Goal: Information Seeking & Learning: Learn about a topic

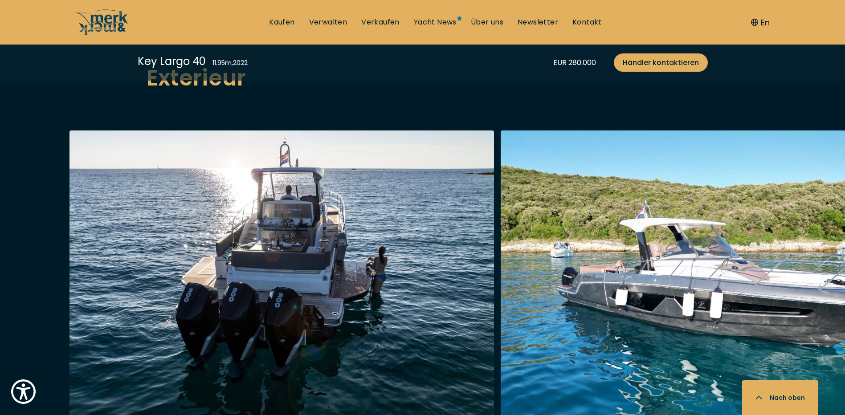
scroll to position [1203, 0]
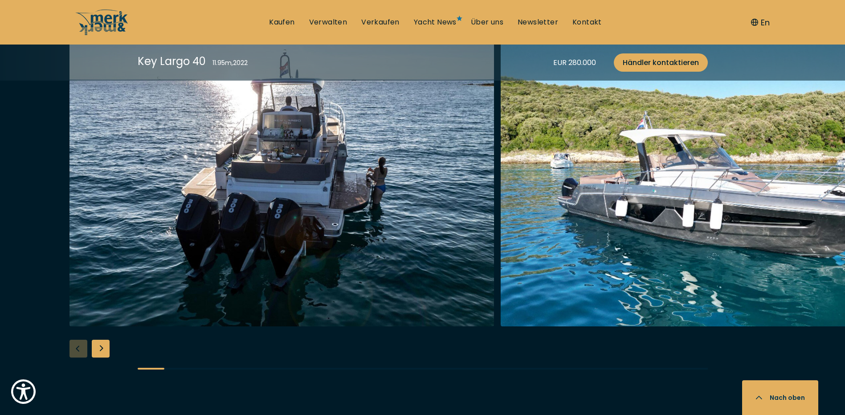
click at [102, 340] on div "Next slide" at bounding box center [101, 349] width 18 height 18
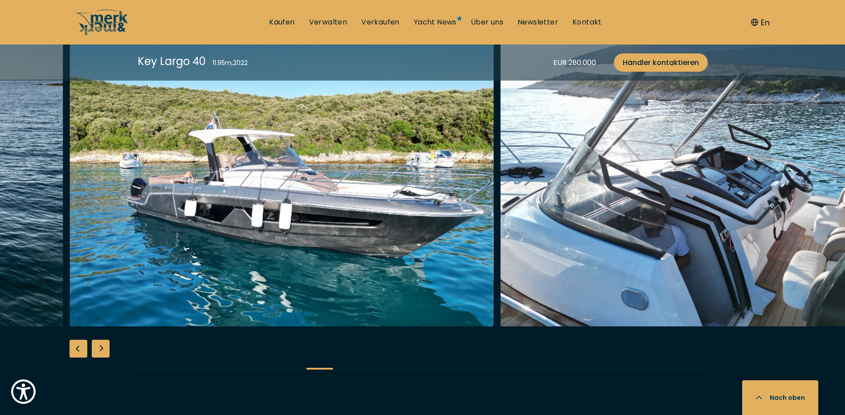
click at [101, 340] on div "Next slide" at bounding box center [101, 349] width 18 height 18
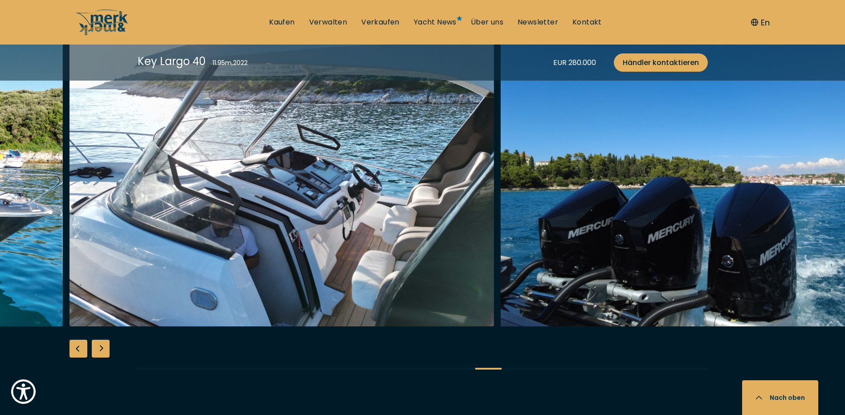
click at [101, 340] on div "Next slide" at bounding box center [101, 349] width 18 height 18
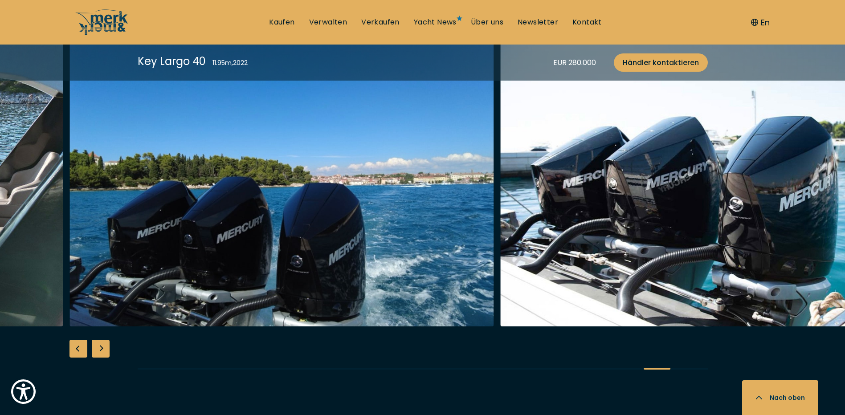
click at [99, 340] on div "Next slide" at bounding box center [101, 349] width 18 height 18
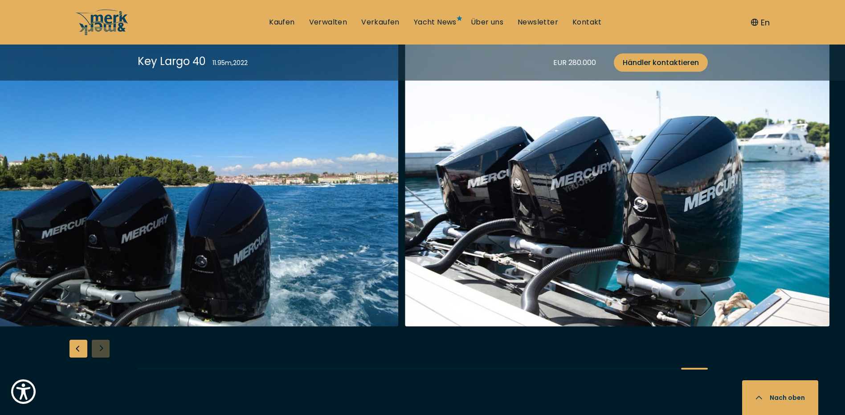
click at [99, 318] on div at bounding box center [422, 212] width 845 height 343
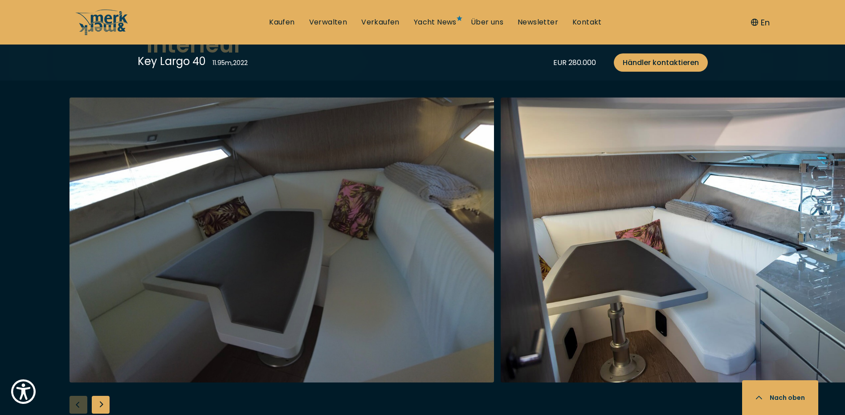
scroll to position [1693, 0]
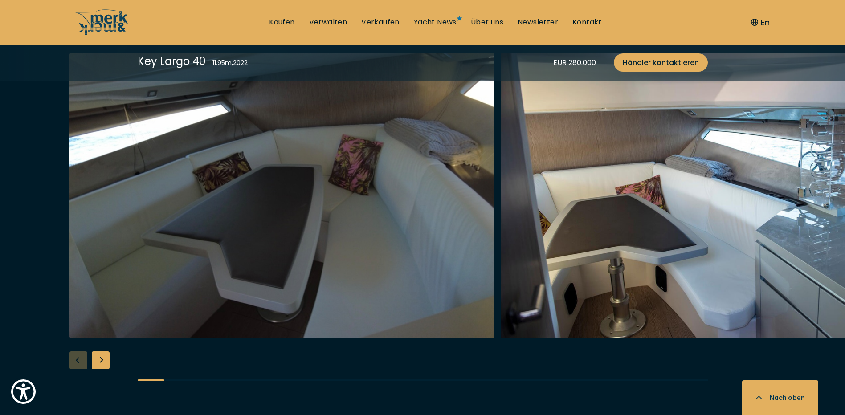
click at [96, 352] on div "Next slide" at bounding box center [101, 361] width 18 height 18
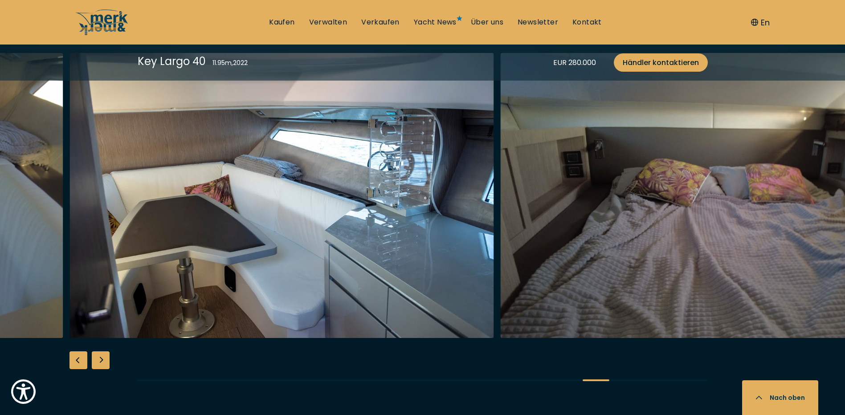
click at [96, 352] on div "Next slide" at bounding box center [101, 361] width 18 height 18
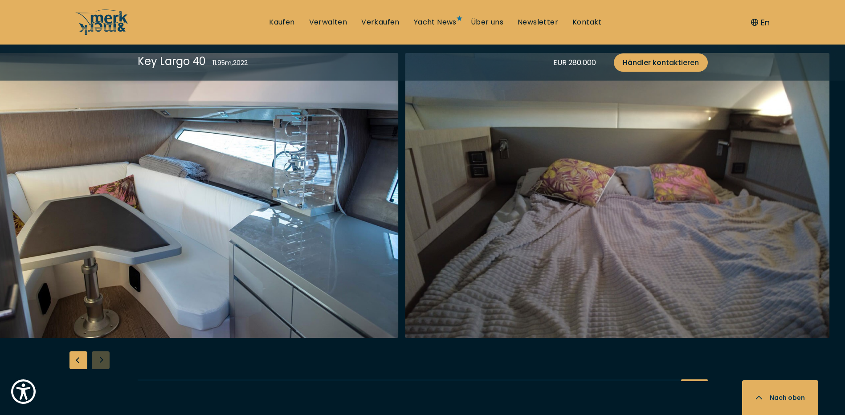
click at [96, 328] on div at bounding box center [422, 224] width 845 height 343
click at [78, 352] on div "Previous slide" at bounding box center [79, 361] width 18 height 18
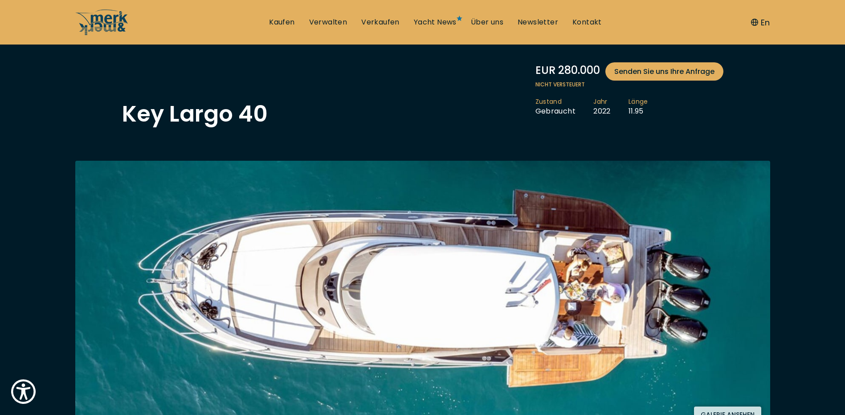
scroll to position [89, 0]
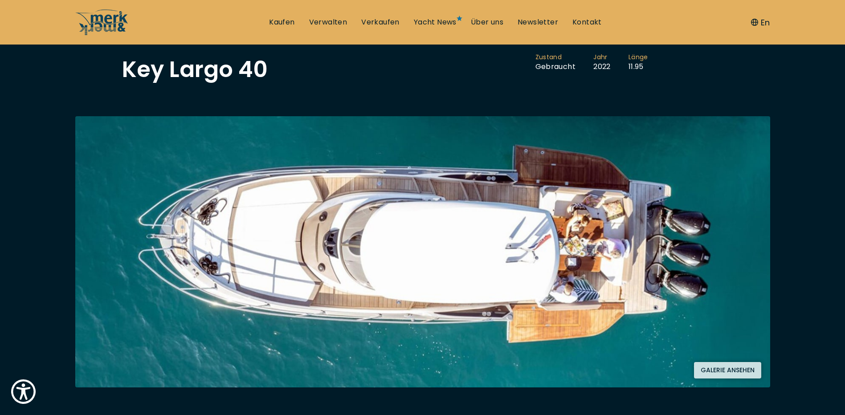
click at [719, 370] on button "Galerie ansehen" at bounding box center [727, 370] width 67 height 16
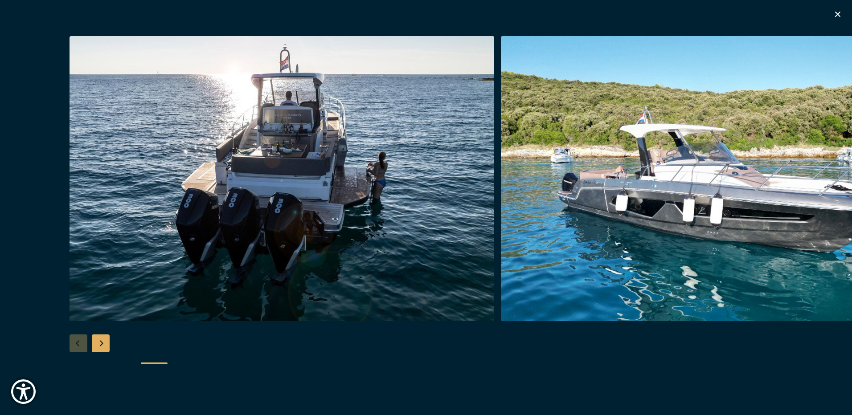
click at [99, 346] on div "Next slide" at bounding box center [101, 344] width 18 height 18
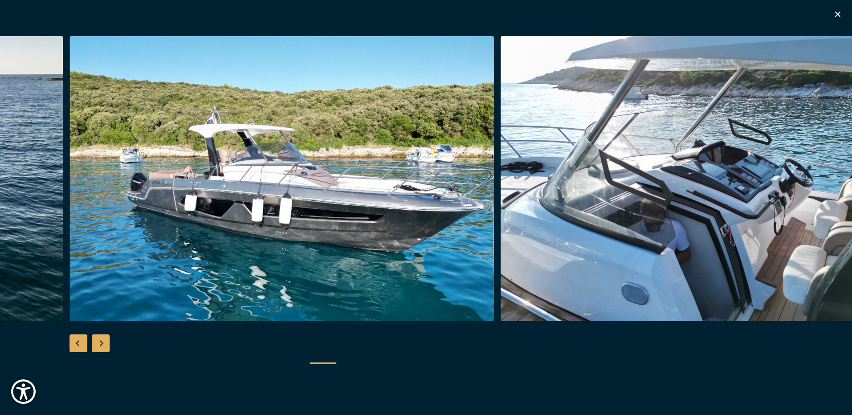
click at [99, 346] on div "Next slide" at bounding box center [101, 344] width 18 height 18
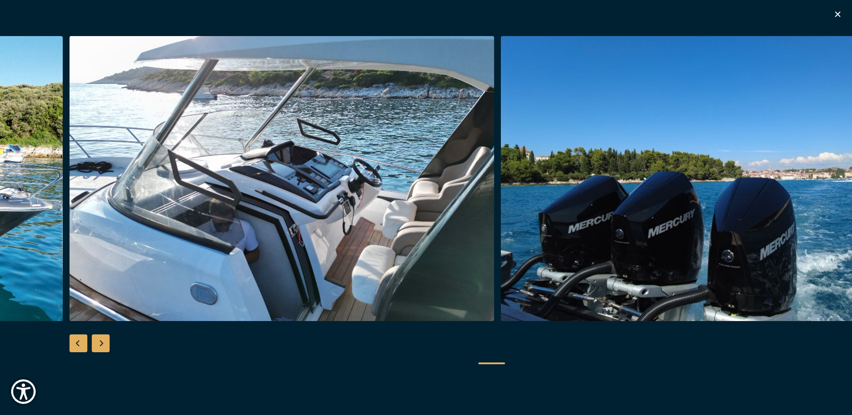
click at [99, 346] on div "Next slide" at bounding box center [101, 344] width 18 height 18
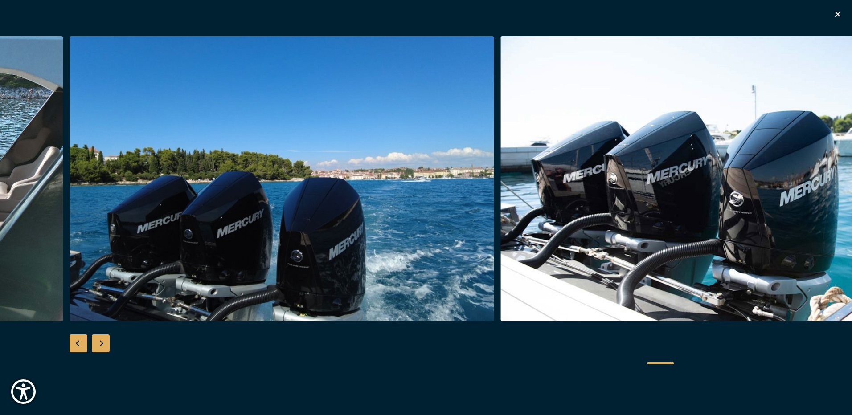
click at [99, 346] on div "Next slide" at bounding box center [101, 344] width 18 height 18
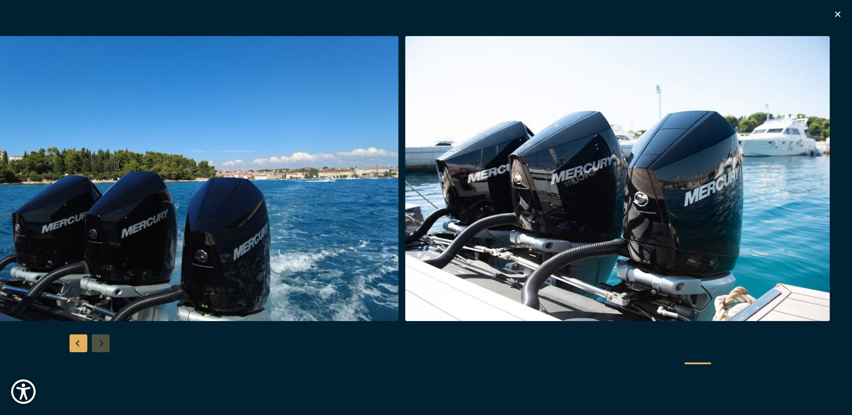
click at [99, 346] on div at bounding box center [426, 207] width 852 height 343
click at [96, 239] on img "button" at bounding box center [186, 178] width 425 height 285
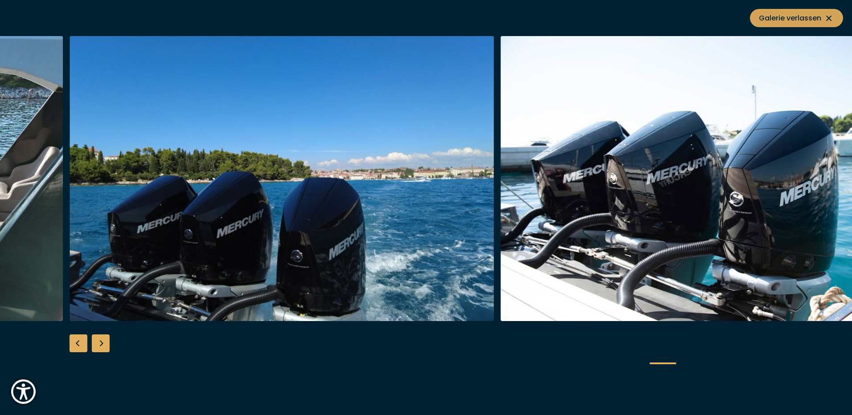
click at [781, 18] on span "Galerie verlassen" at bounding box center [796, 17] width 75 height 11
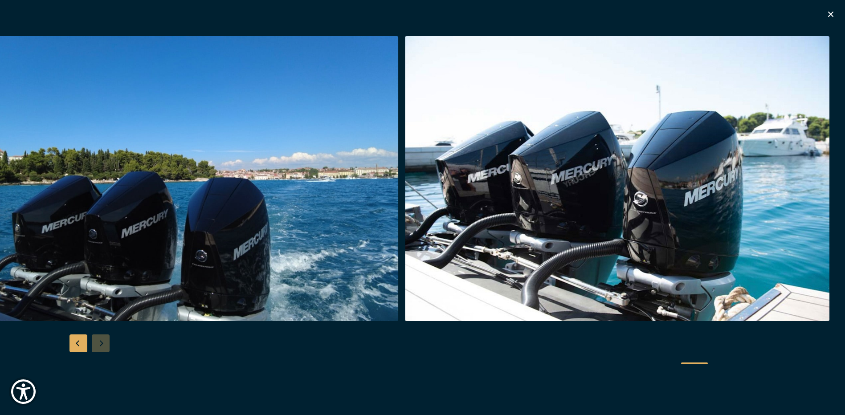
scroll to position [356, 0]
click at [833, 13] on icon "button" at bounding box center [831, 14] width 11 height 11
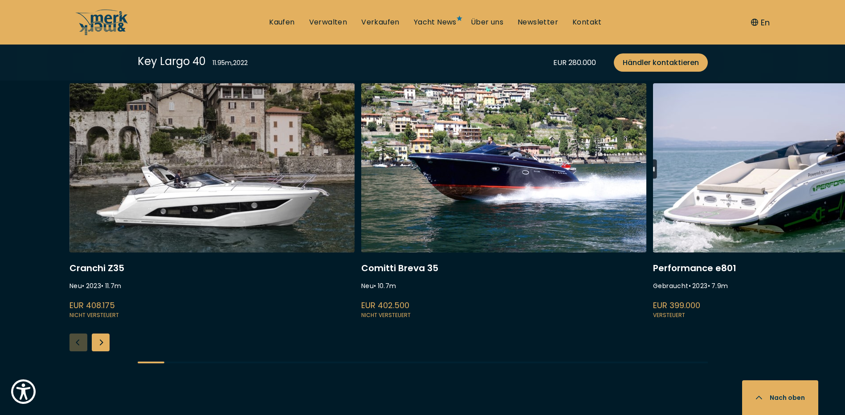
scroll to position [2317, 0]
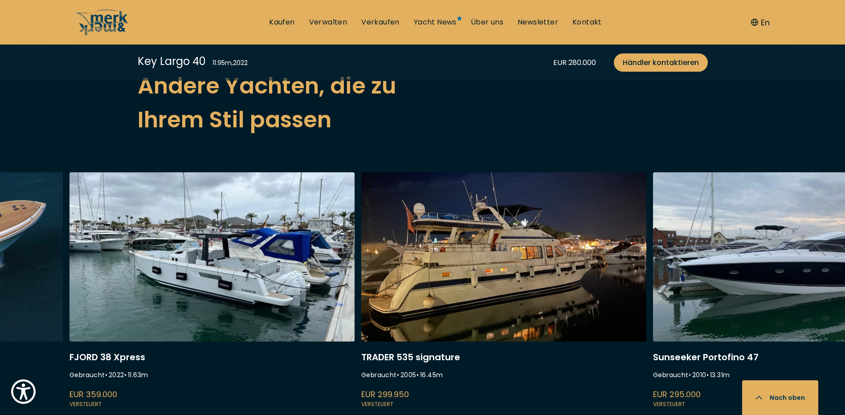
click at [405, 281] on link at bounding box center [503, 290] width 285 height 237
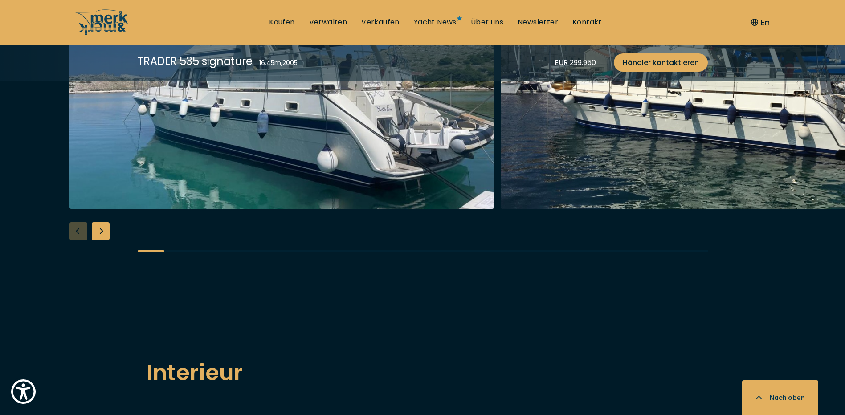
scroll to position [980, 0]
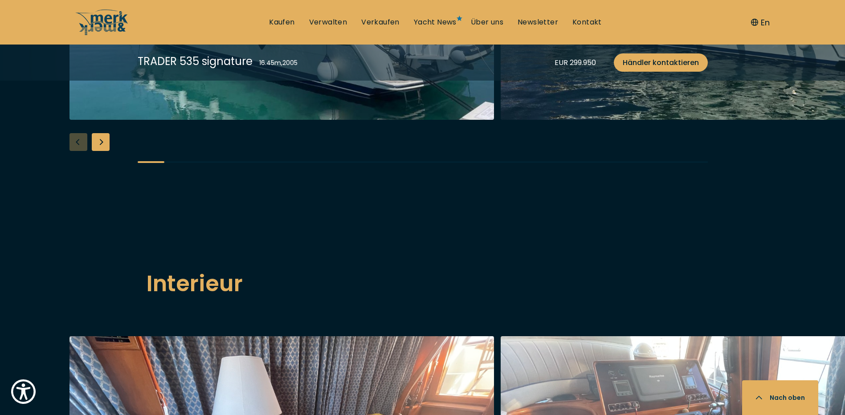
click at [102, 151] on div "Next slide" at bounding box center [101, 142] width 18 height 18
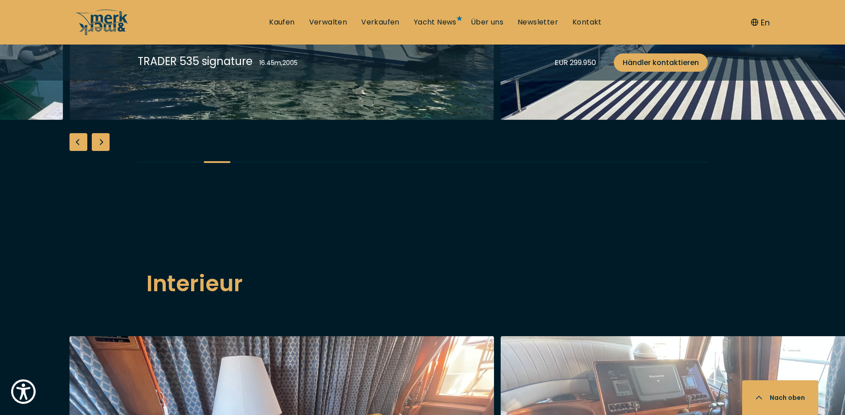
click at [102, 151] on div "Next slide" at bounding box center [101, 142] width 18 height 18
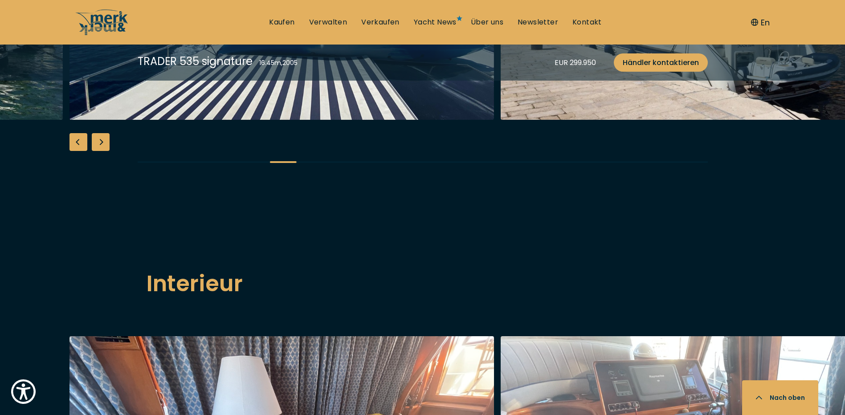
click at [102, 151] on div "Next slide" at bounding box center [101, 142] width 18 height 18
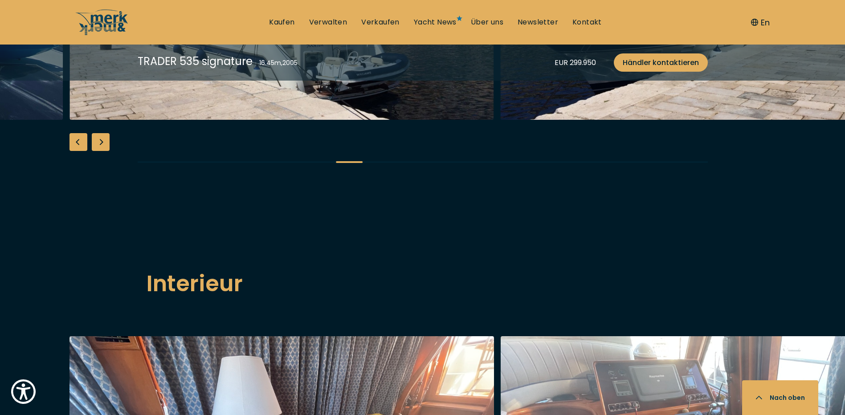
click at [102, 151] on div "Next slide" at bounding box center [101, 142] width 18 height 18
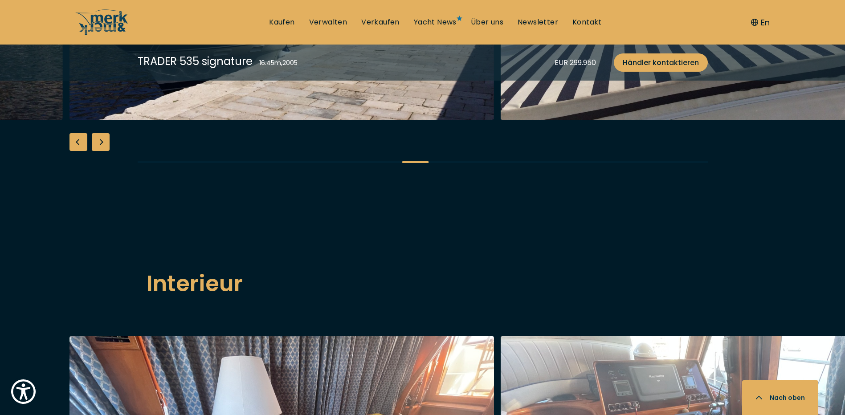
click at [102, 151] on div "Next slide" at bounding box center [101, 142] width 18 height 18
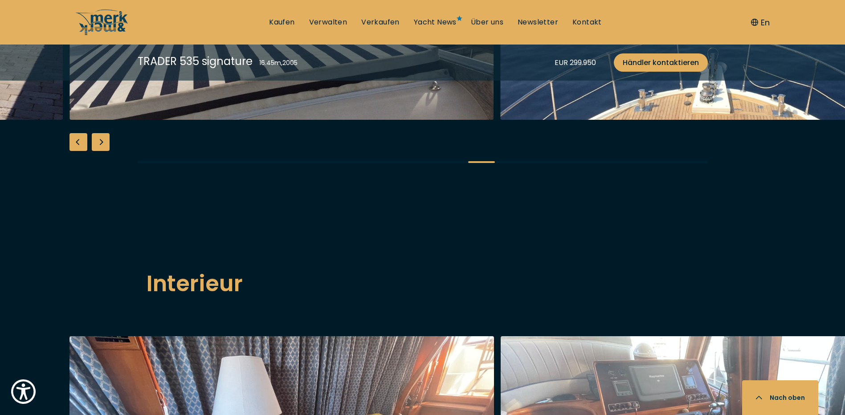
click at [102, 151] on div "Next slide" at bounding box center [101, 142] width 18 height 18
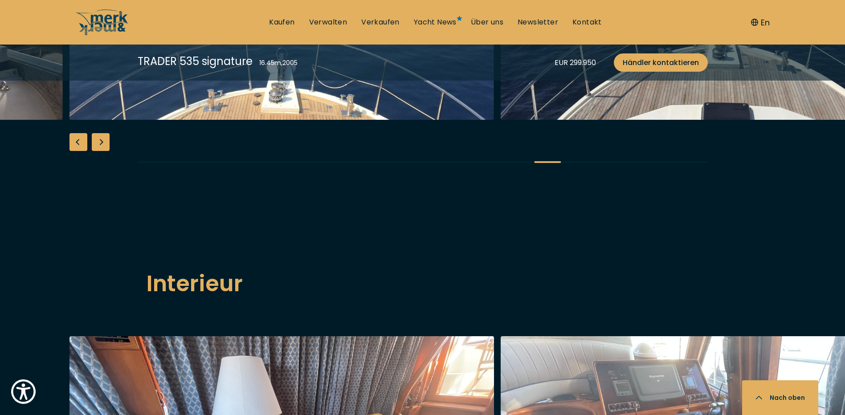
click at [102, 151] on div "Next slide" at bounding box center [101, 142] width 18 height 18
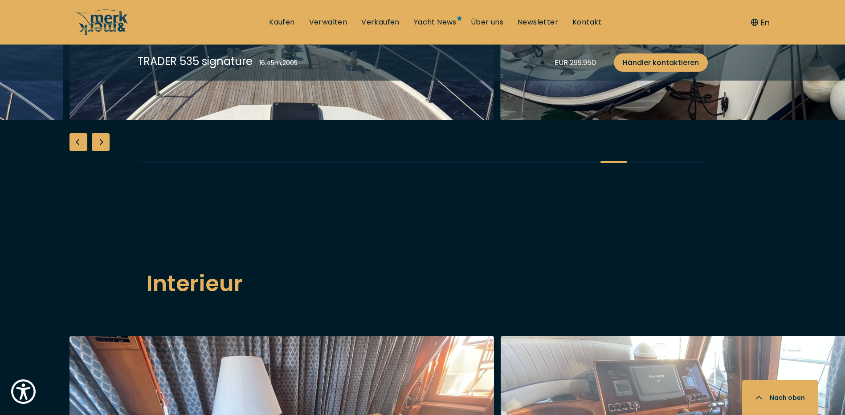
click at [102, 151] on div "Next slide" at bounding box center [101, 142] width 18 height 18
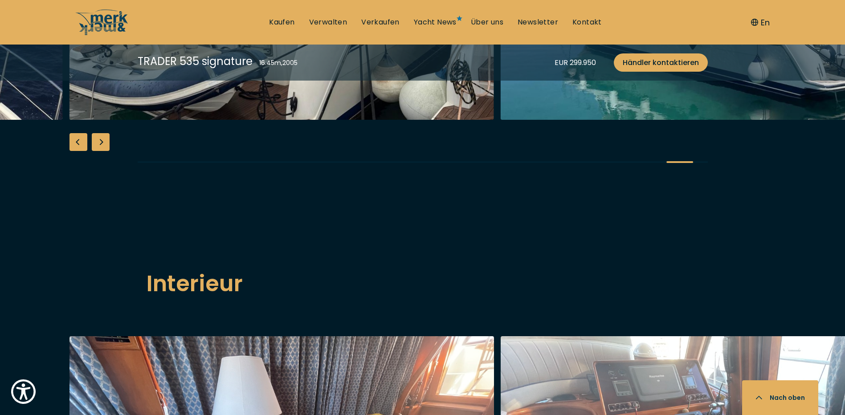
click at [102, 151] on div "Next slide" at bounding box center [101, 142] width 18 height 18
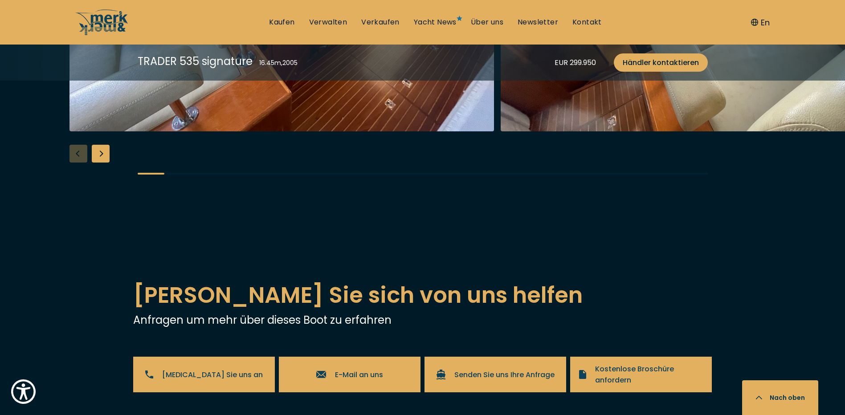
scroll to position [1515, 0]
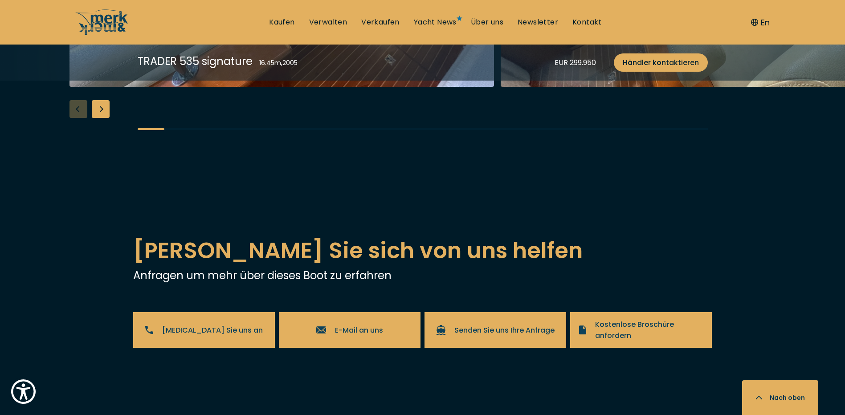
click at [99, 118] on div "Next slide" at bounding box center [101, 109] width 18 height 18
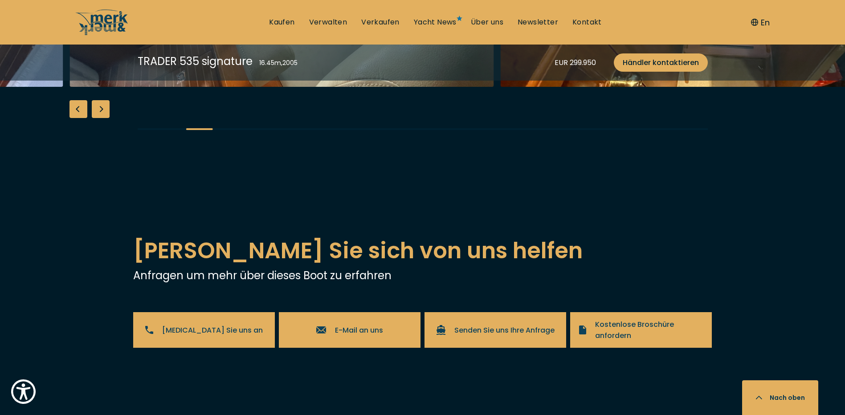
click at [99, 118] on div "Next slide" at bounding box center [101, 109] width 18 height 18
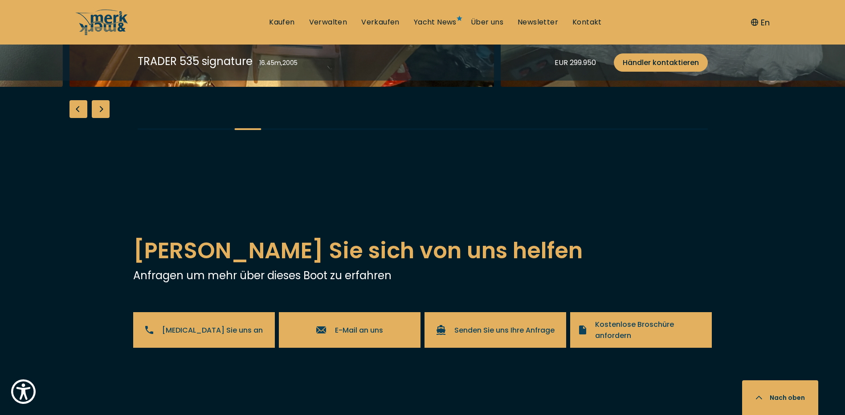
click at [99, 118] on div "Next slide" at bounding box center [101, 109] width 18 height 18
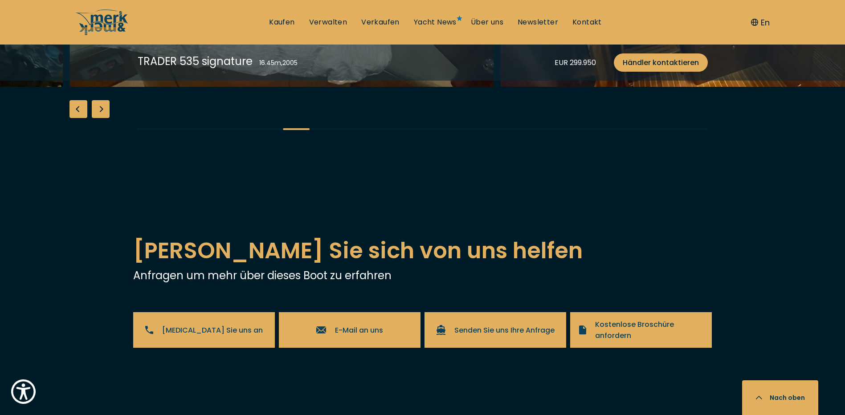
click at [99, 118] on div "Next slide" at bounding box center [101, 109] width 18 height 18
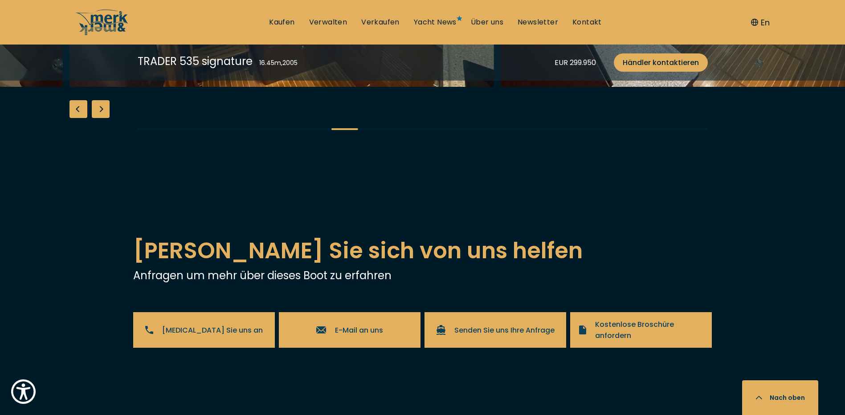
click at [99, 118] on div "Next slide" at bounding box center [101, 109] width 18 height 18
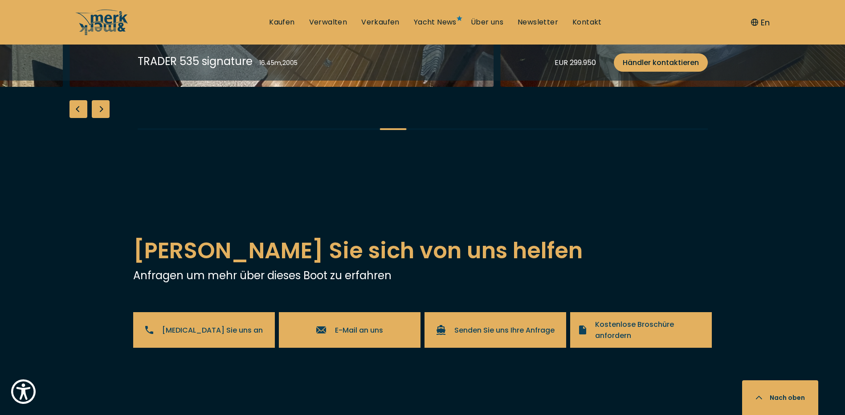
click at [99, 118] on div "Next slide" at bounding box center [101, 109] width 18 height 18
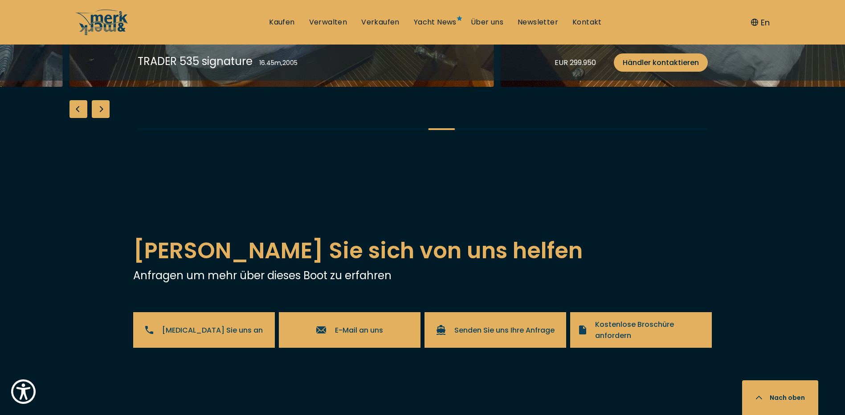
click at [99, 118] on div "Next slide" at bounding box center [101, 109] width 18 height 18
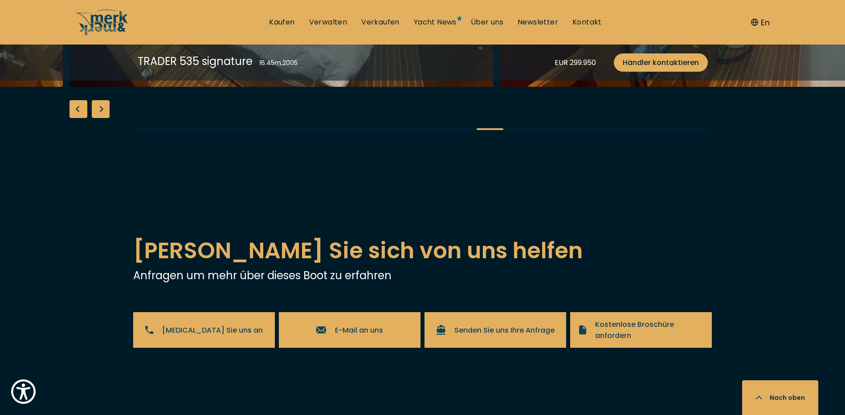
click at [99, 118] on div "Next slide" at bounding box center [101, 109] width 18 height 18
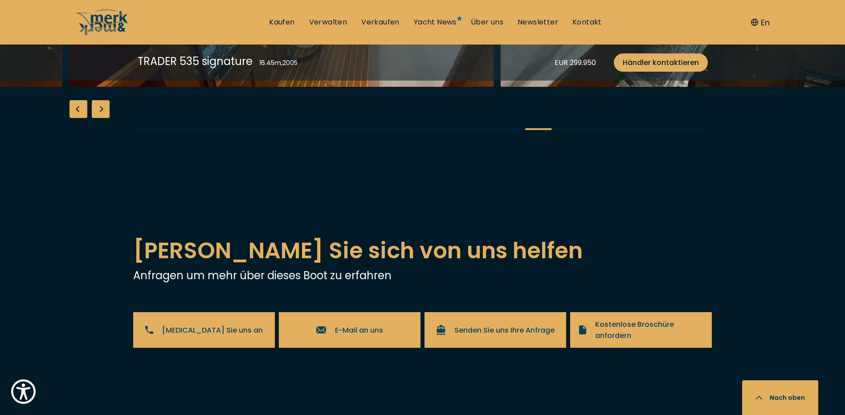
click at [99, 118] on div "Next slide" at bounding box center [101, 109] width 18 height 18
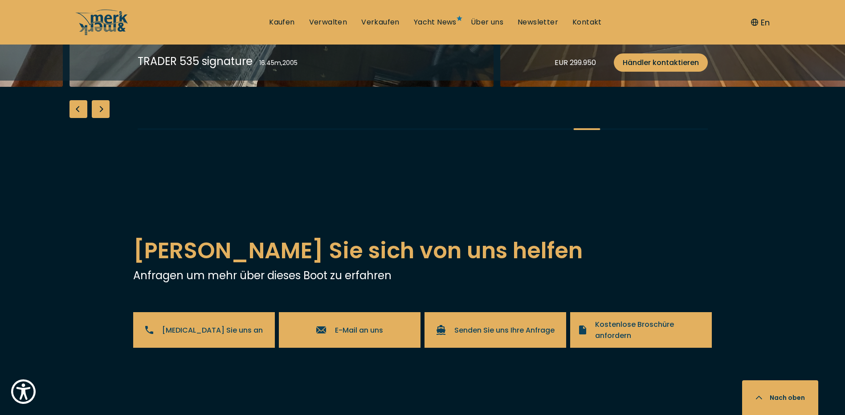
click at [99, 118] on div "Next slide" at bounding box center [101, 109] width 18 height 18
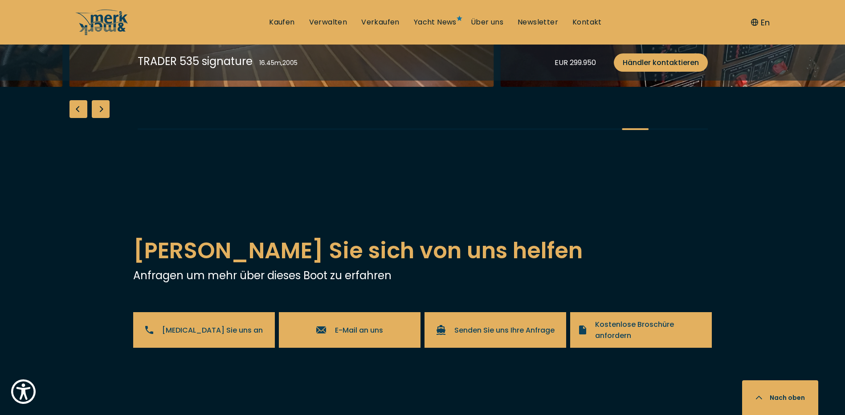
click at [99, 118] on div "Next slide" at bounding box center [101, 109] width 18 height 18
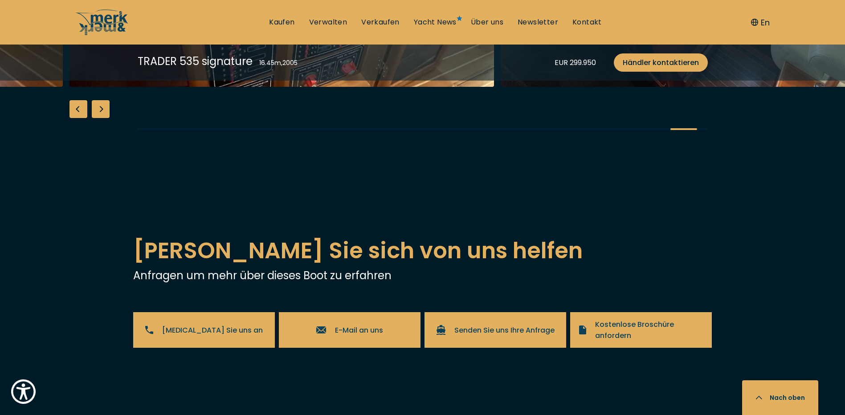
click at [99, 118] on div "Next slide" at bounding box center [101, 109] width 18 height 18
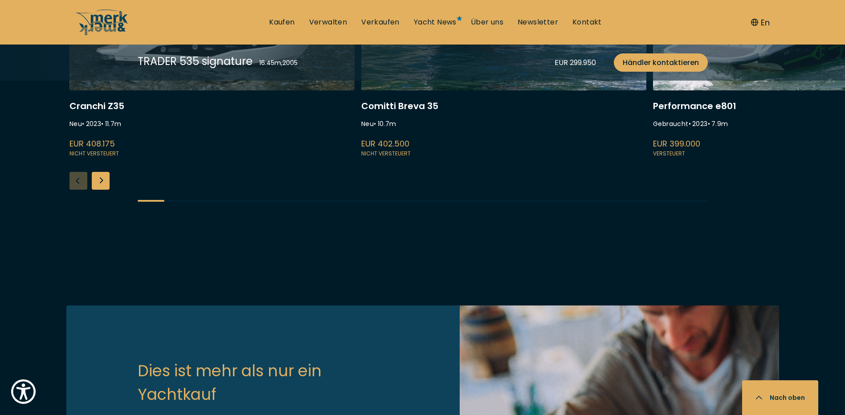
scroll to position [2228, 0]
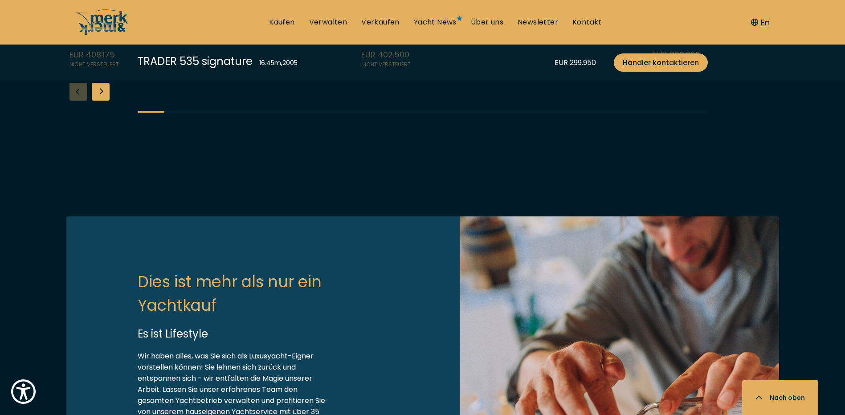
click at [103, 101] on div "Next slide" at bounding box center [101, 92] width 18 height 18
click at [98, 101] on div "Next slide" at bounding box center [101, 92] width 18 height 18
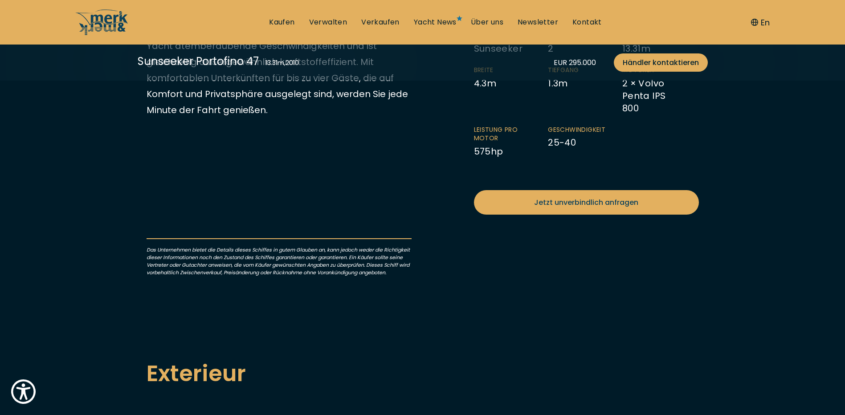
scroll to position [267, 0]
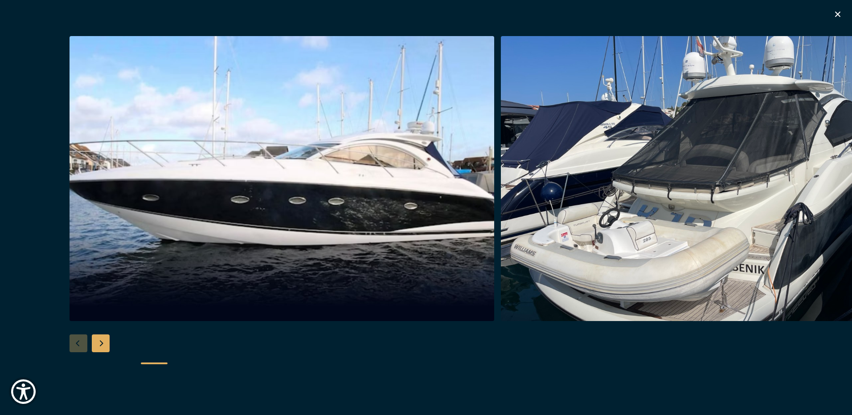
click at [98, 345] on div "Next slide" at bounding box center [101, 344] width 18 height 18
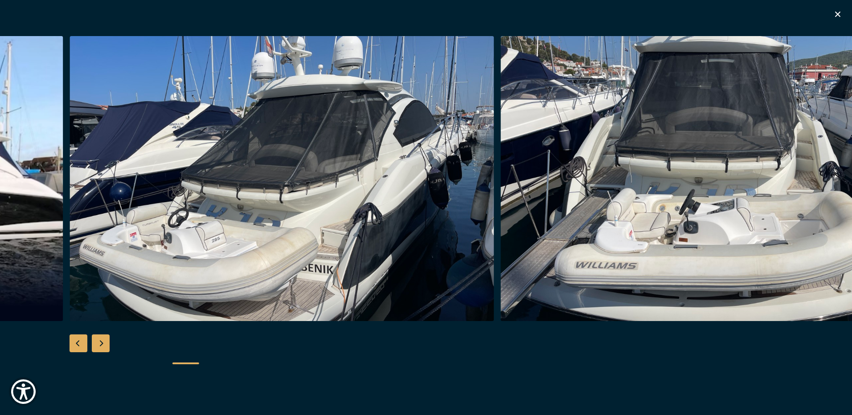
click at [98, 345] on div "Next slide" at bounding box center [101, 344] width 18 height 18
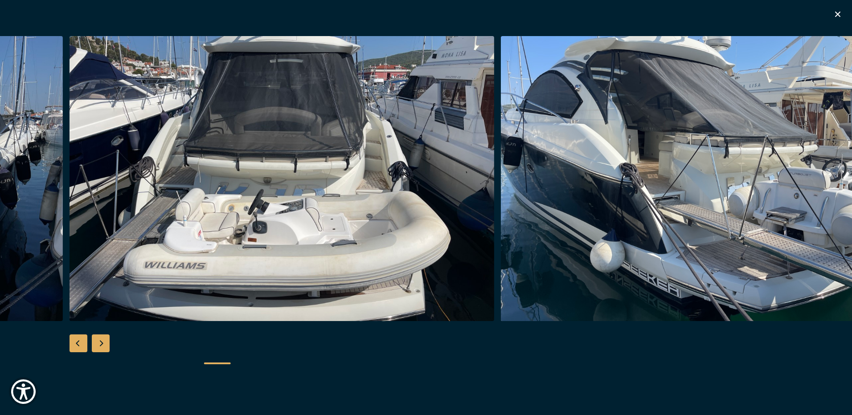
click at [98, 345] on div "Next slide" at bounding box center [101, 344] width 18 height 18
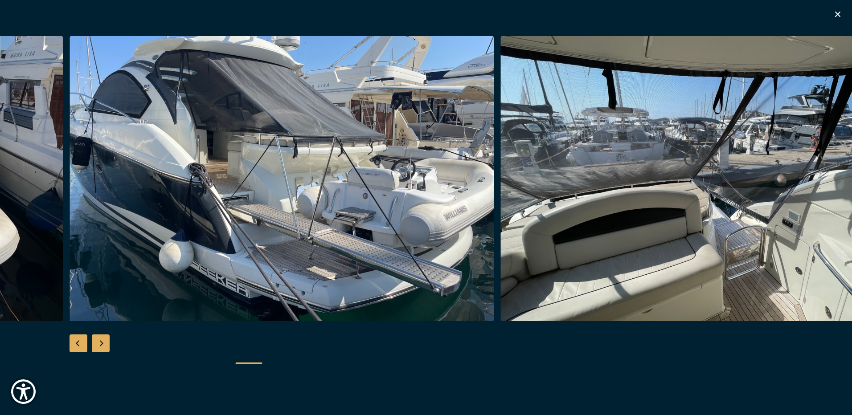
click at [98, 345] on div "Next slide" at bounding box center [101, 344] width 18 height 18
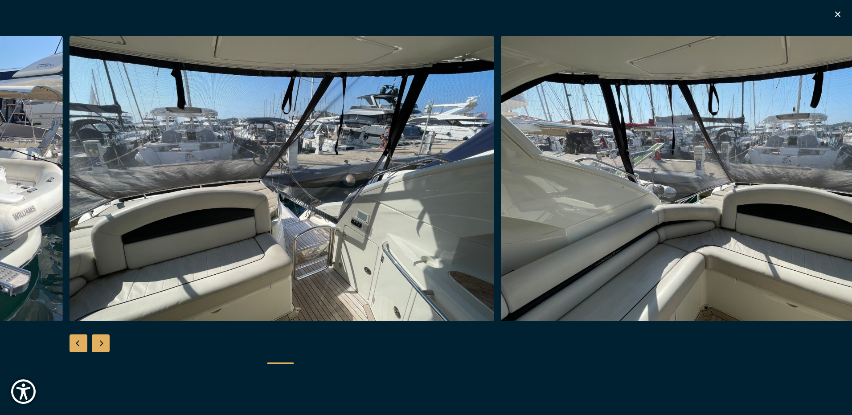
click at [98, 345] on div "Next slide" at bounding box center [101, 344] width 18 height 18
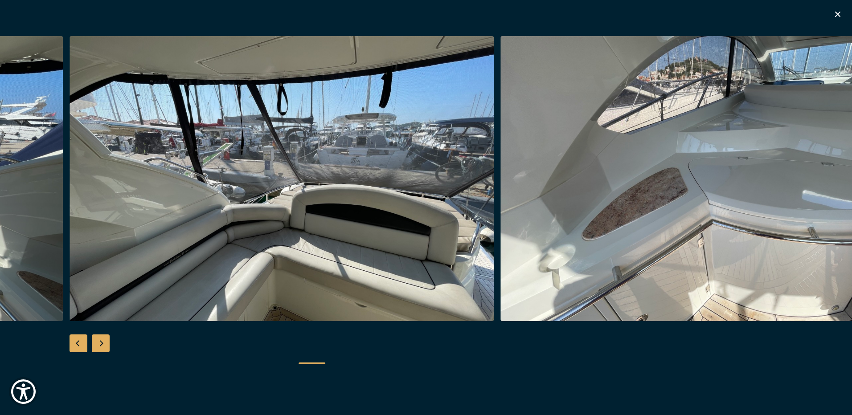
click at [98, 345] on div "Next slide" at bounding box center [101, 344] width 18 height 18
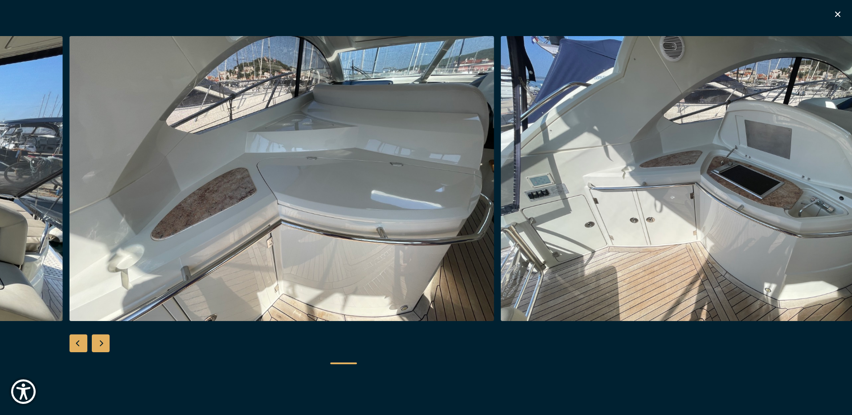
click at [98, 345] on div "Next slide" at bounding box center [101, 344] width 18 height 18
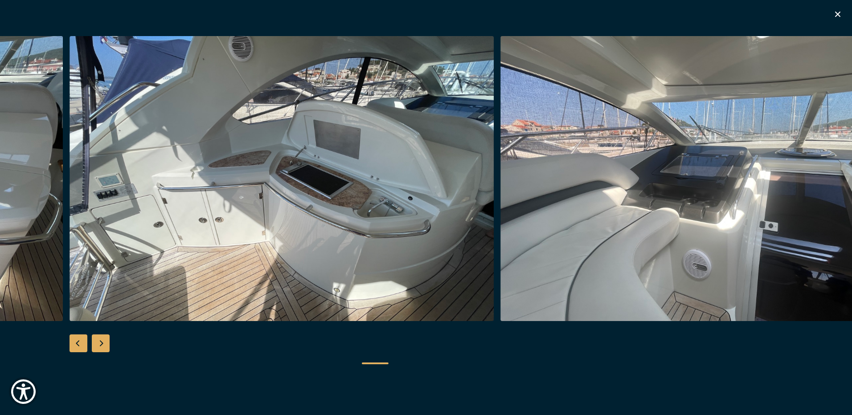
click at [98, 345] on div "Next slide" at bounding box center [101, 344] width 18 height 18
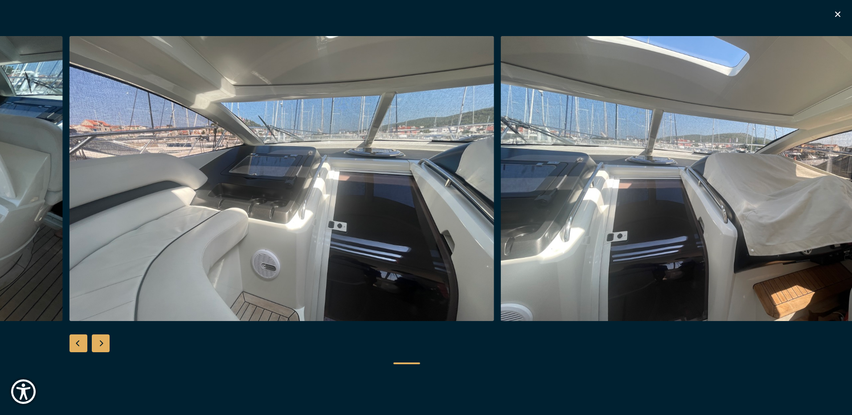
click at [98, 345] on div "Next slide" at bounding box center [101, 344] width 18 height 18
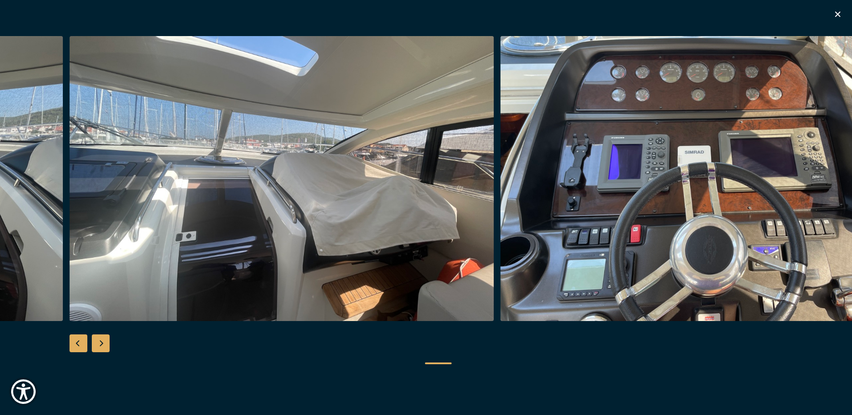
click at [98, 345] on div "Next slide" at bounding box center [101, 344] width 18 height 18
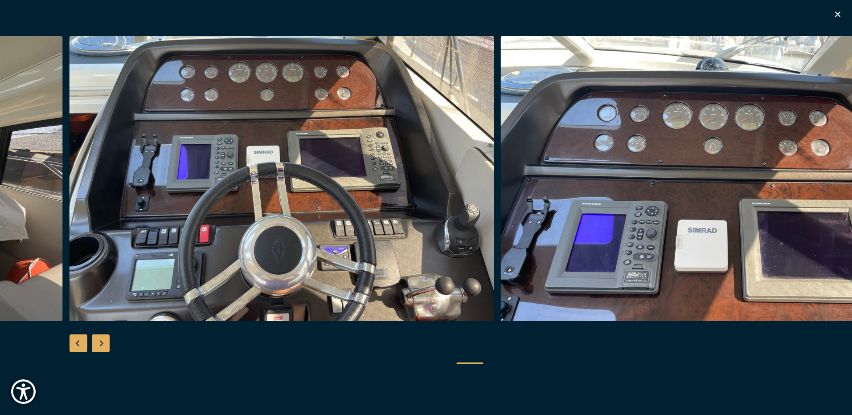
click at [98, 345] on div "Next slide" at bounding box center [101, 344] width 18 height 18
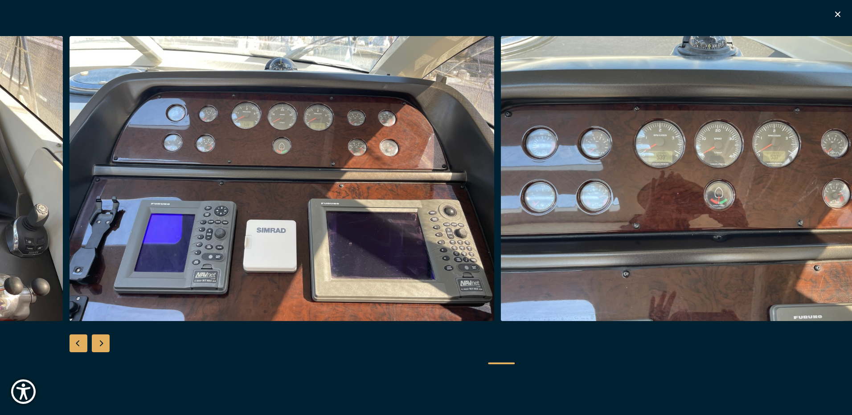
click at [98, 345] on div "Next slide" at bounding box center [101, 344] width 18 height 18
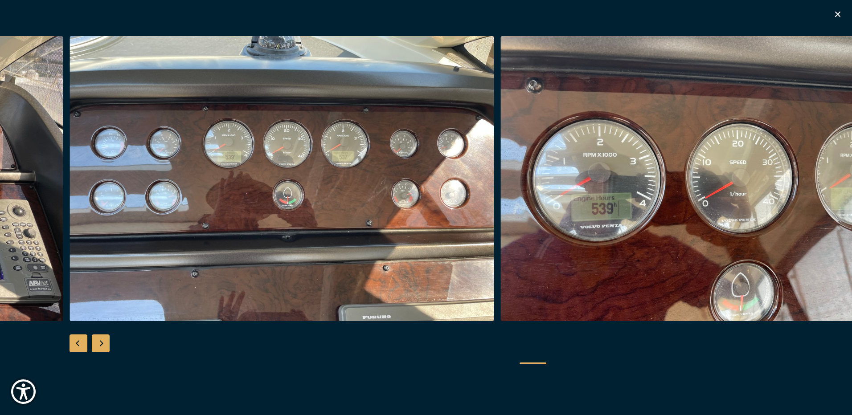
click at [98, 345] on div "Next slide" at bounding box center [101, 344] width 18 height 18
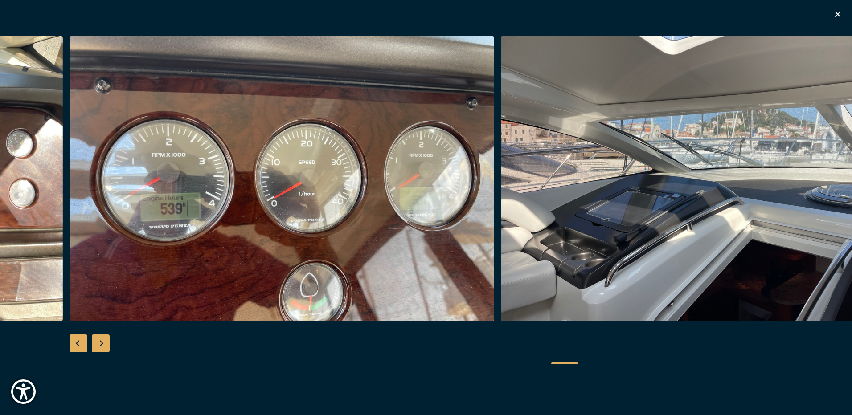
click at [98, 345] on div "Next slide" at bounding box center [101, 344] width 18 height 18
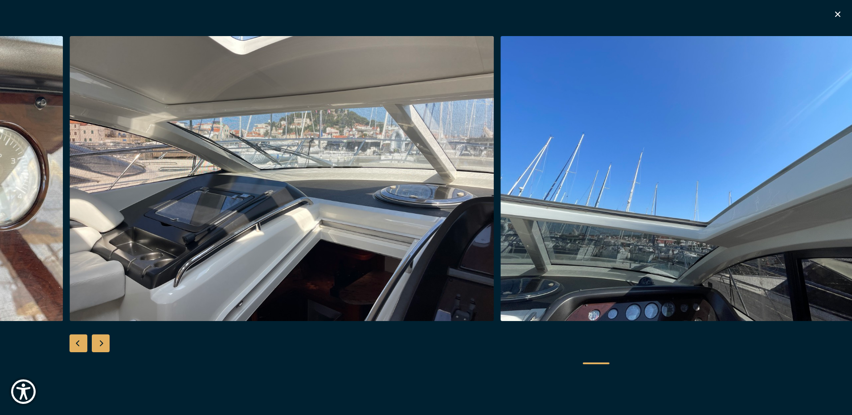
click at [98, 345] on div "Next slide" at bounding box center [101, 344] width 18 height 18
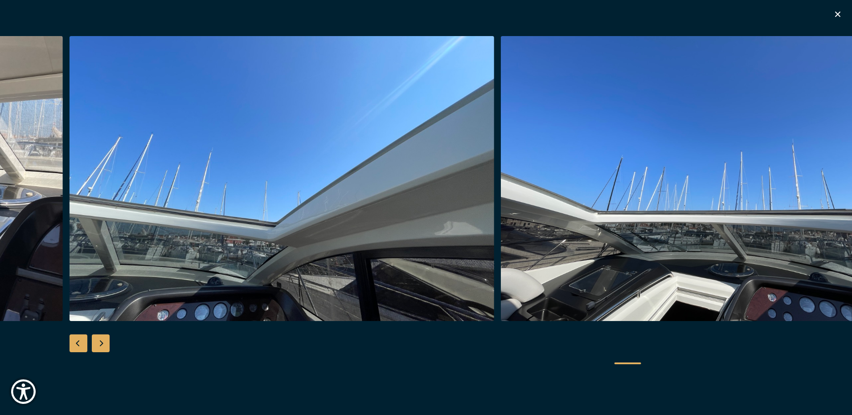
click at [99, 345] on div "Next slide" at bounding box center [101, 344] width 18 height 18
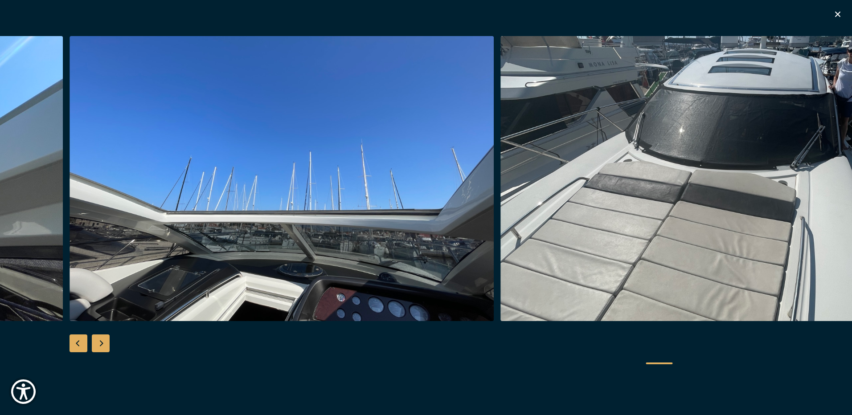
click at [99, 345] on div "Next slide" at bounding box center [101, 344] width 18 height 18
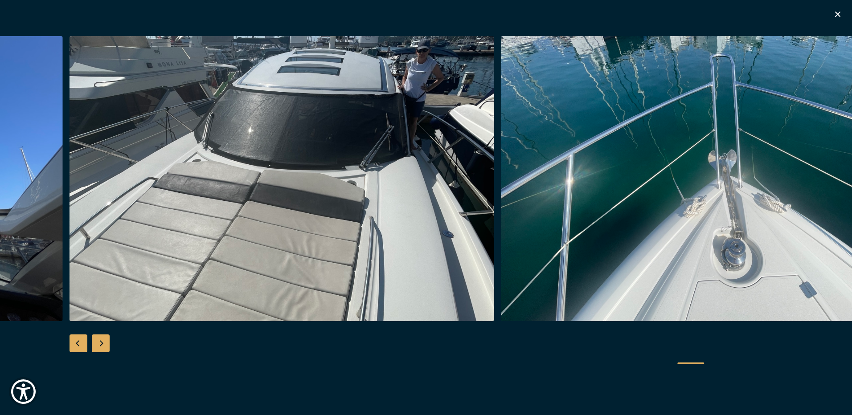
click at [99, 345] on div "Next slide" at bounding box center [101, 344] width 18 height 18
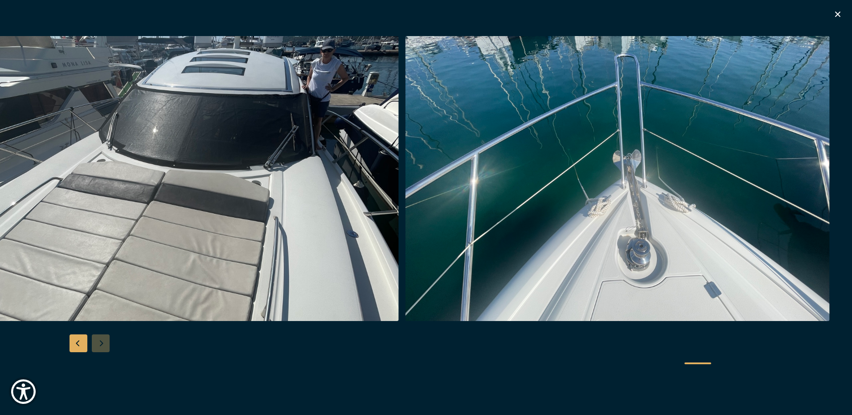
click at [99, 345] on div at bounding box center [426, 207] width 852 height 343
click at [836, 14] on icon "button" at bounding box center [837, 14] width 11 height 11
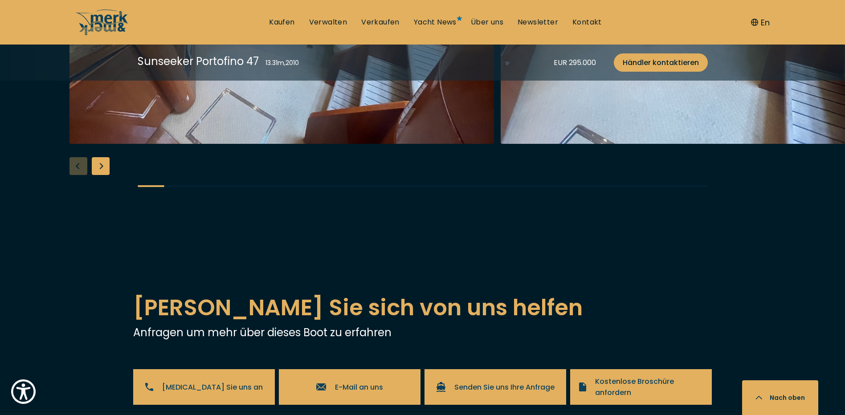
scroll to position [1515, 0]
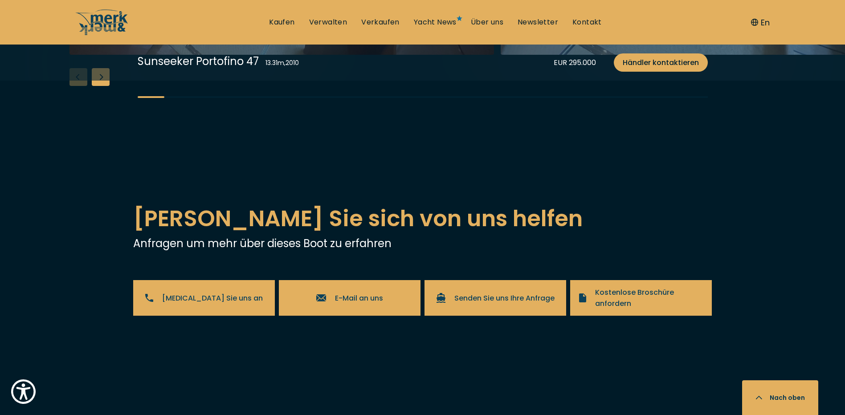
click at [96, 86] on div "Next slide" at bounding box center [101, 77] width 18 height 18
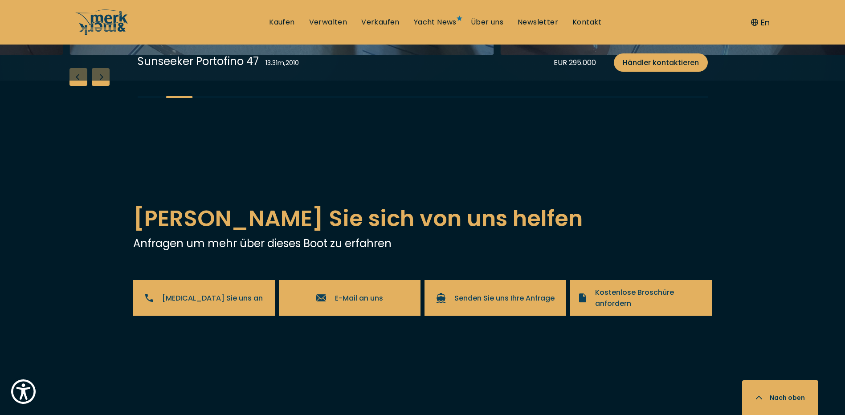
click at [96, 86] on div "Next slide" at bounding box center [101, 77] width 18 height 18
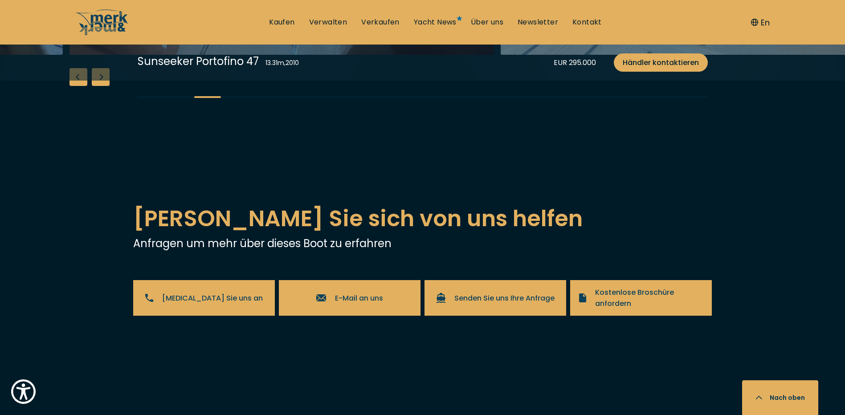
click at [96, 86] on div "Next slide" at bounding box center [101, 77] width 18 height 18
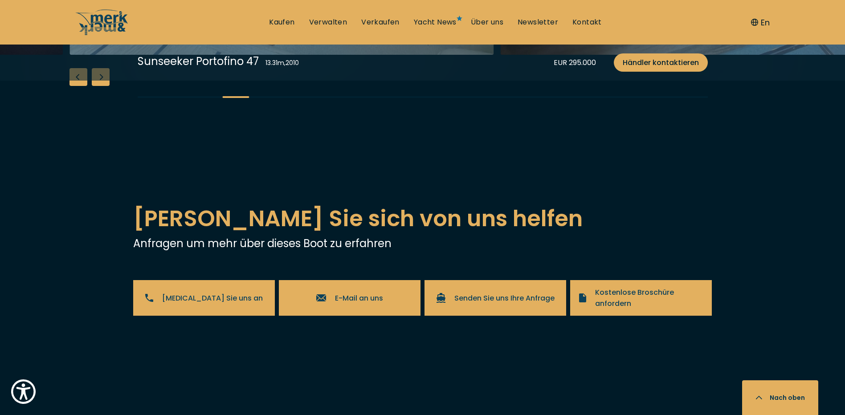
click at [96, 86] on div "Next slide" at bounding box center [101, 77] width 18 height 18
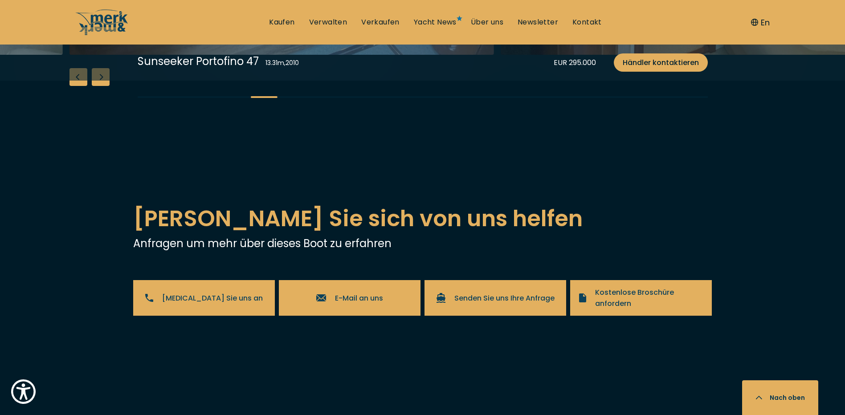
click at [96, 86] on div "Next slide" at bounding box center [101, 77] width 18 height 18
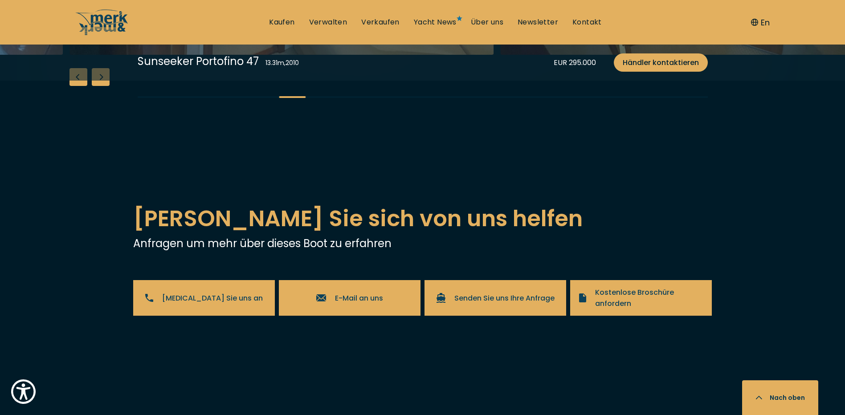
click at [96, 86] on div "Next slide" at bounding box center [101, 77] width 18 height 18
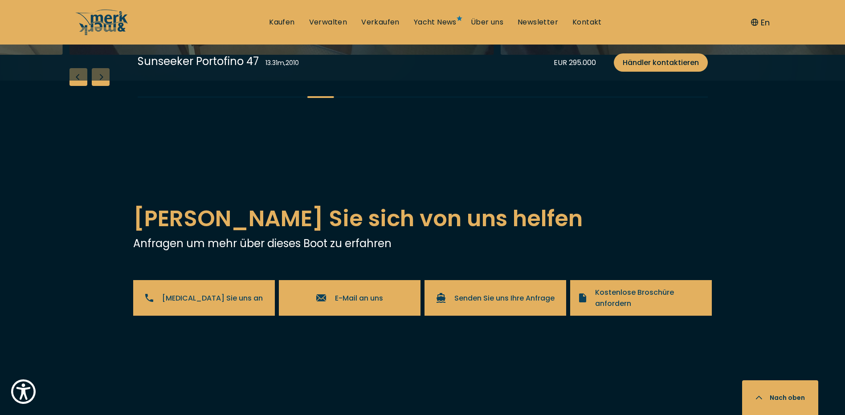
click at [96, 86] on div "Next slide" at bounding box center [101, 77] width 18 height 18
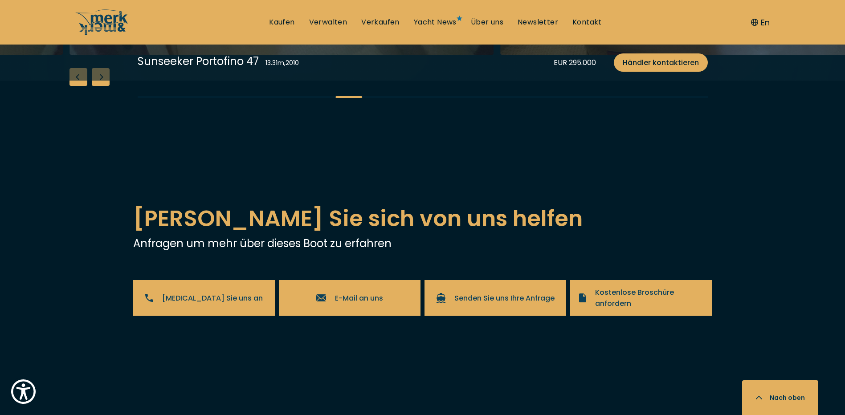
click at [96, 86] on div "Next slide" at bounding box center [101, 77] width 18 height 18
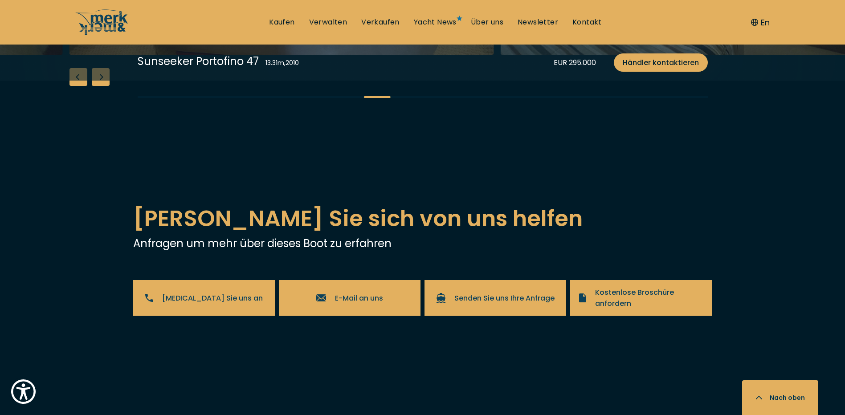
click at [96, 86] on div "Next slide" at bounding box center [101, 77] width 18 height 18
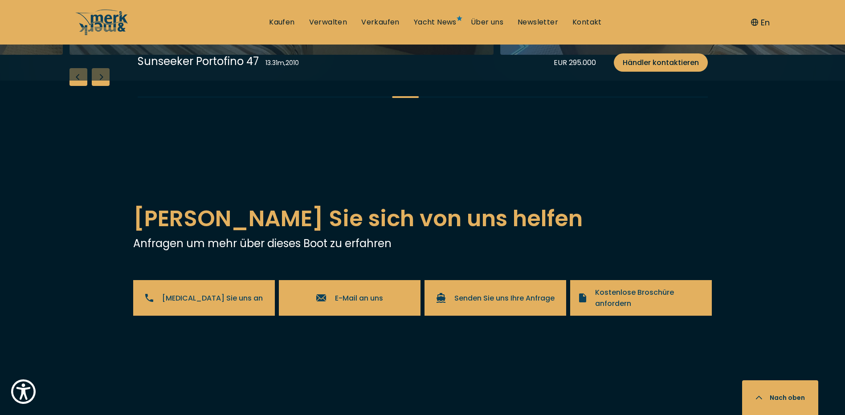
click at [96, 86] on div "Next slide" at bounding box center [101, 77] width 18 height 18
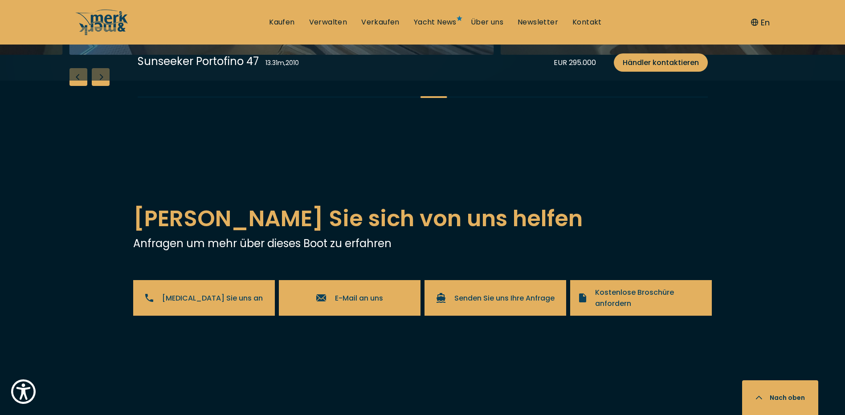
click at [96, 86] on div "Next slide" at bounding box center [101, 77] width 18 height 18
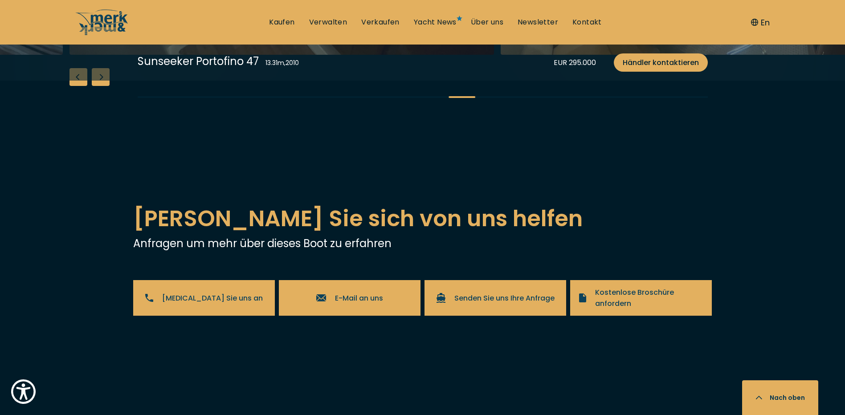
click at [96, 86] on div "Next slide" at bounding box center [101, 77] width 18 height 18
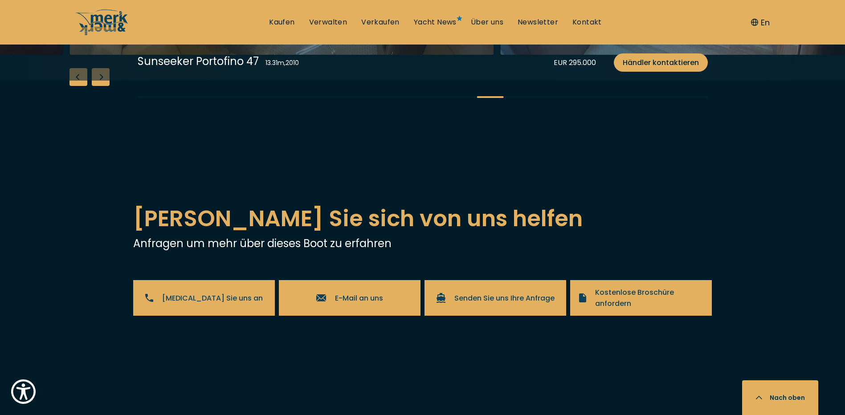
click at [96, 86] on div "Next slide" at bounding box center [101, 77] width 18 height 18
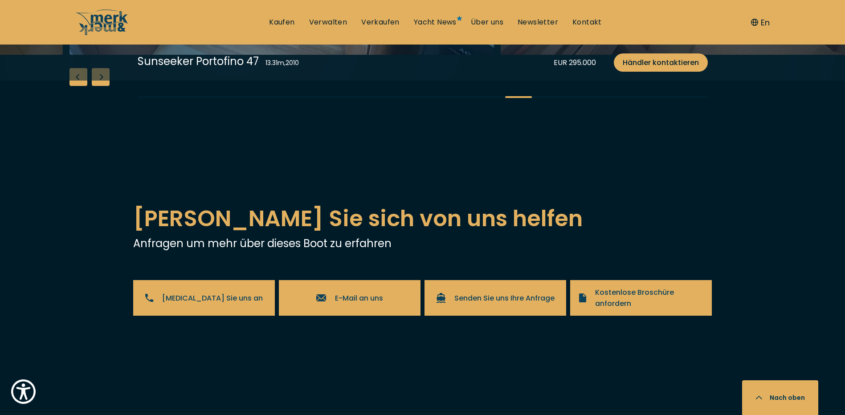
click at [96, 86] on div "Next slide" at bounding box center [101, 77] width 18 height 18
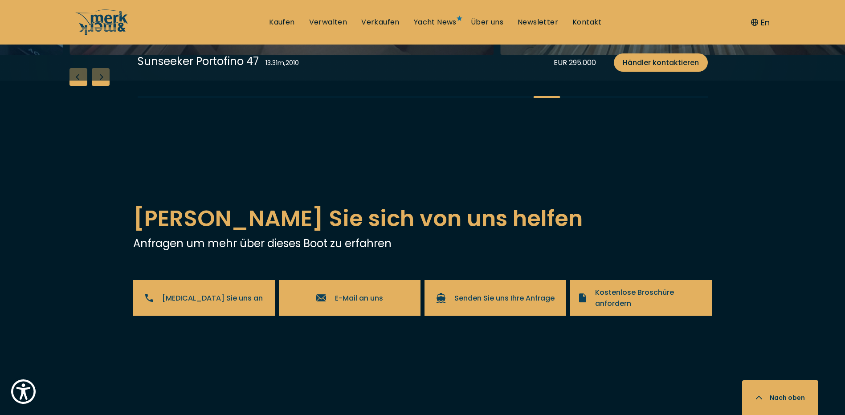
click at [96, 86] on div "Next slide" at bounding box center [101, 77] width 18 height 18
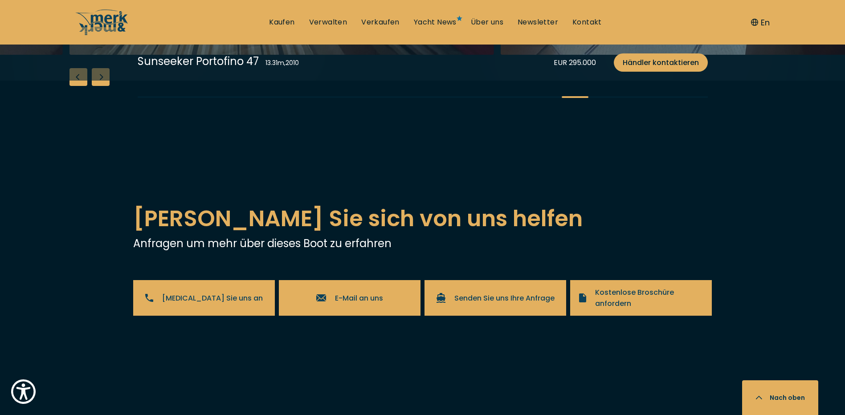
click at [96, 86] on div "Next slide" at bounding box center [101, 77] width 18 height 18
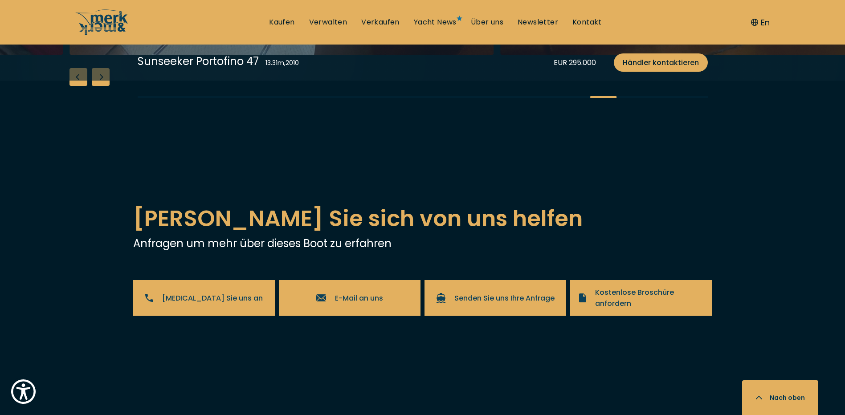
click at [96, 86] on div "Next slide" at bounding box center [101, 77] width 18 height 18
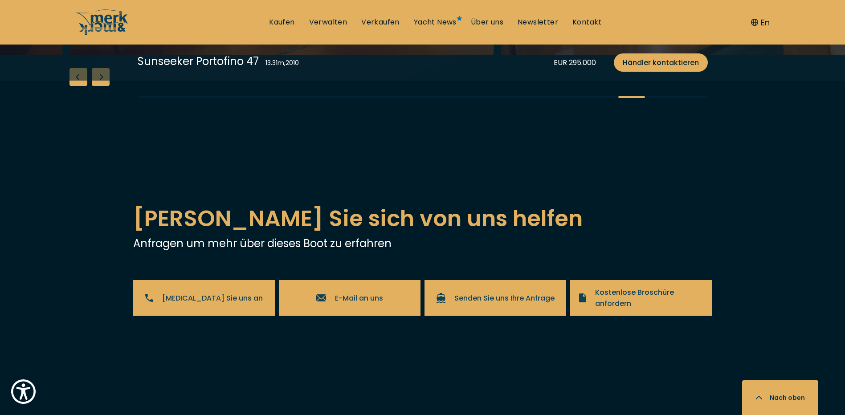
click at [96, 86] on div "Next slide" at bounding box center [101, 77] width 18 height 18
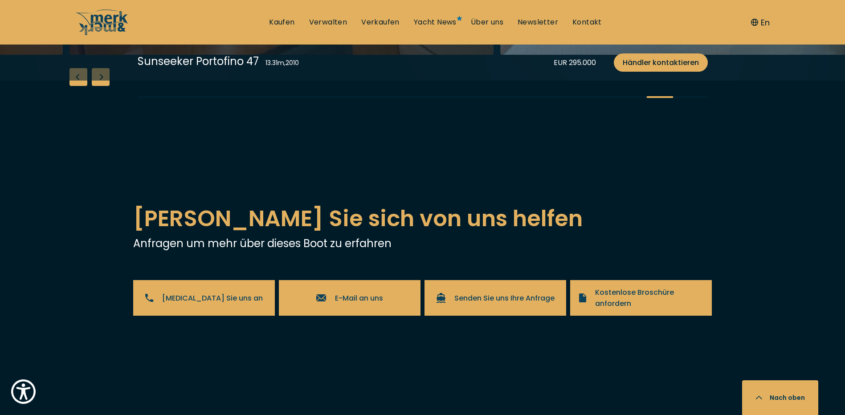
click at [96, 86] on div "Next slide" at bounding box center [101, 77] width 18 height 18
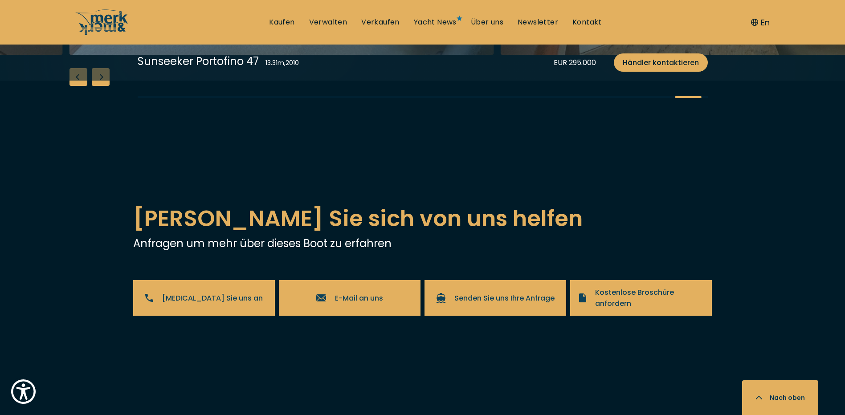
click at [96, 86] on div "Next slide" at bounding box center [101, 77] width 18 height 18
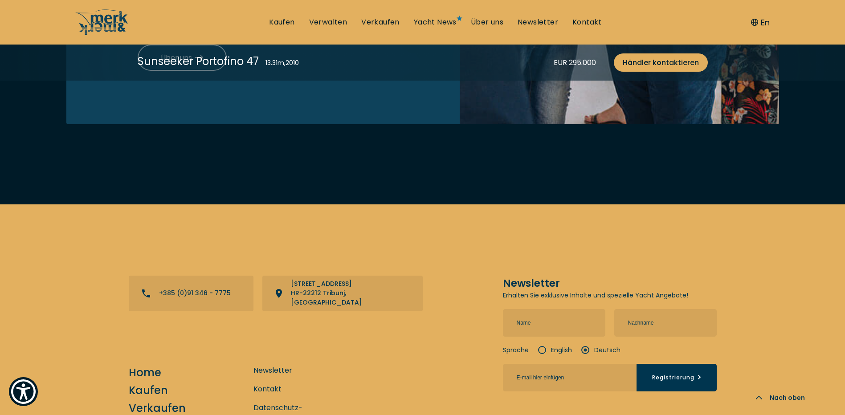
scroll to position [2629, 0]
